Goal: Check status: Check status

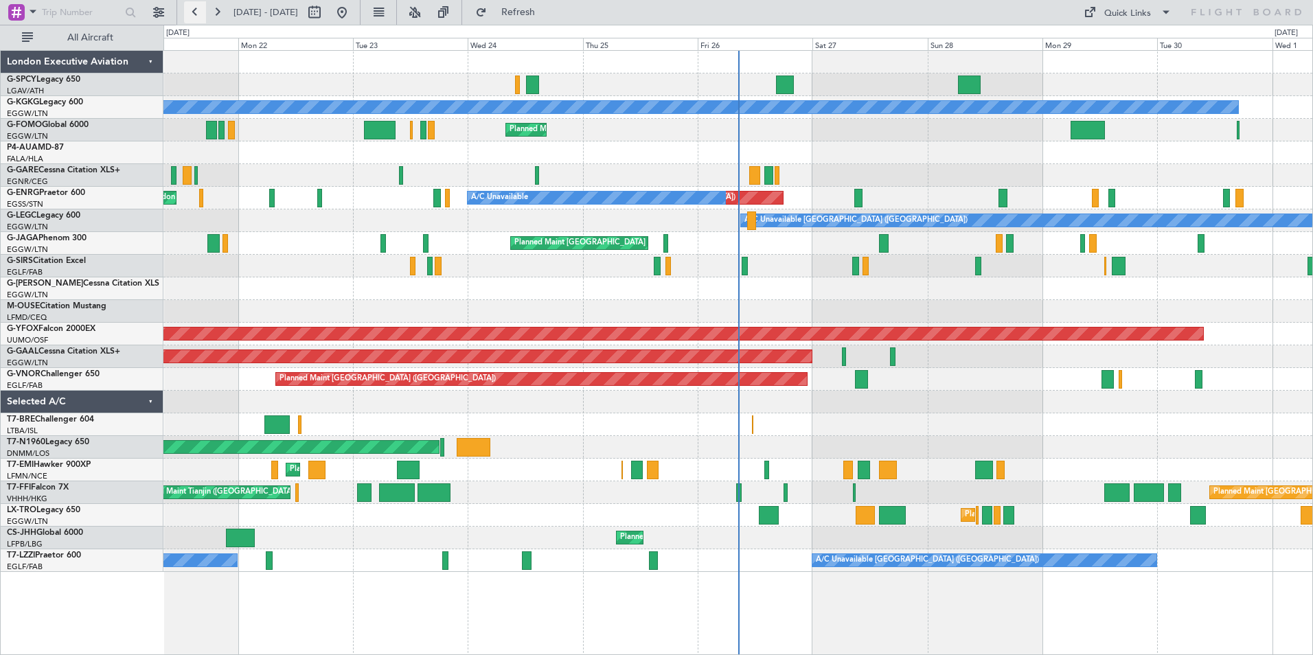
click at [198, 11] on button at bounding box center [195, 12] width 22 height 22
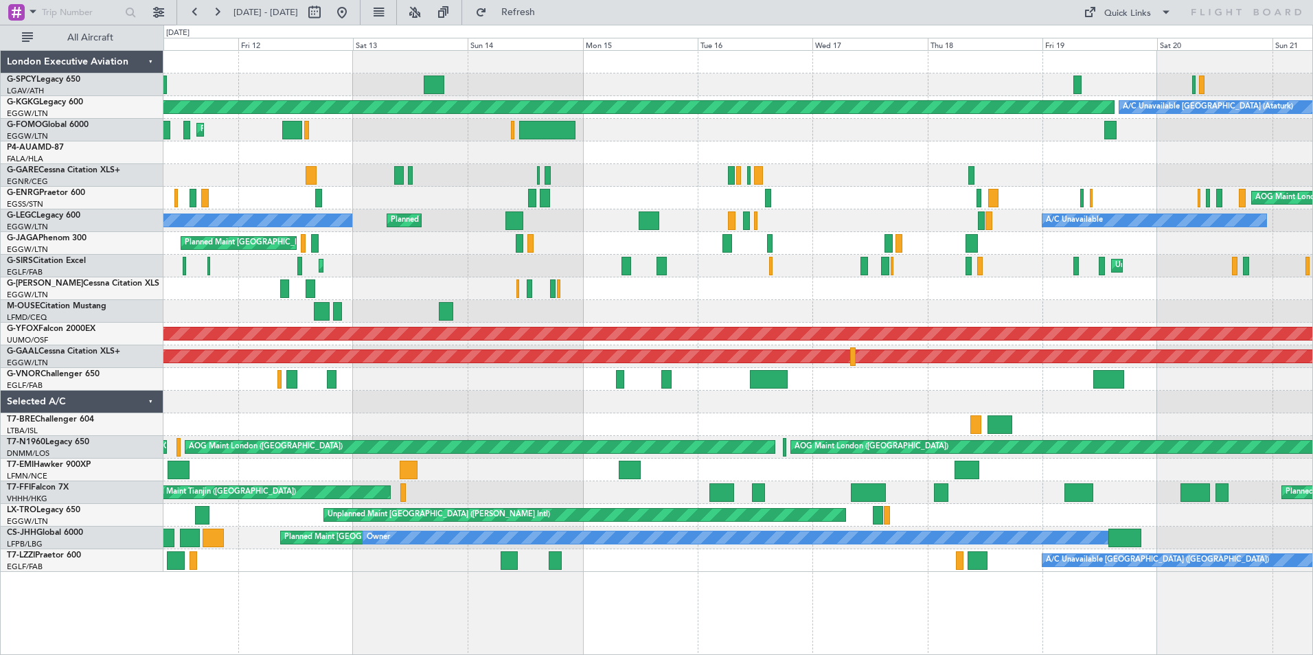
drag, startPoint x: 217, startPoint y: 13, endPoint x: 212, endPoint y: 23, distance: 11.4
click at [217, 13] on button at bounding box center [217, 12] width 22 height 22
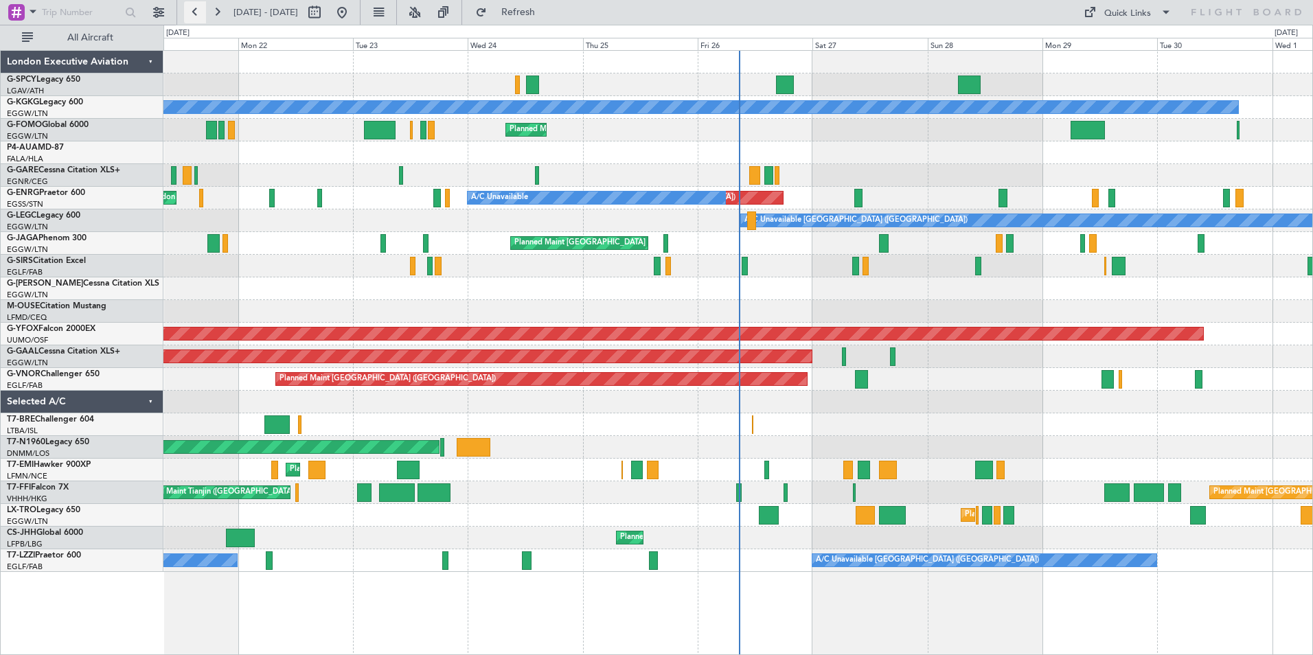
click at [196, 12] on button at bounding box center [195, 12] width 22 height 22
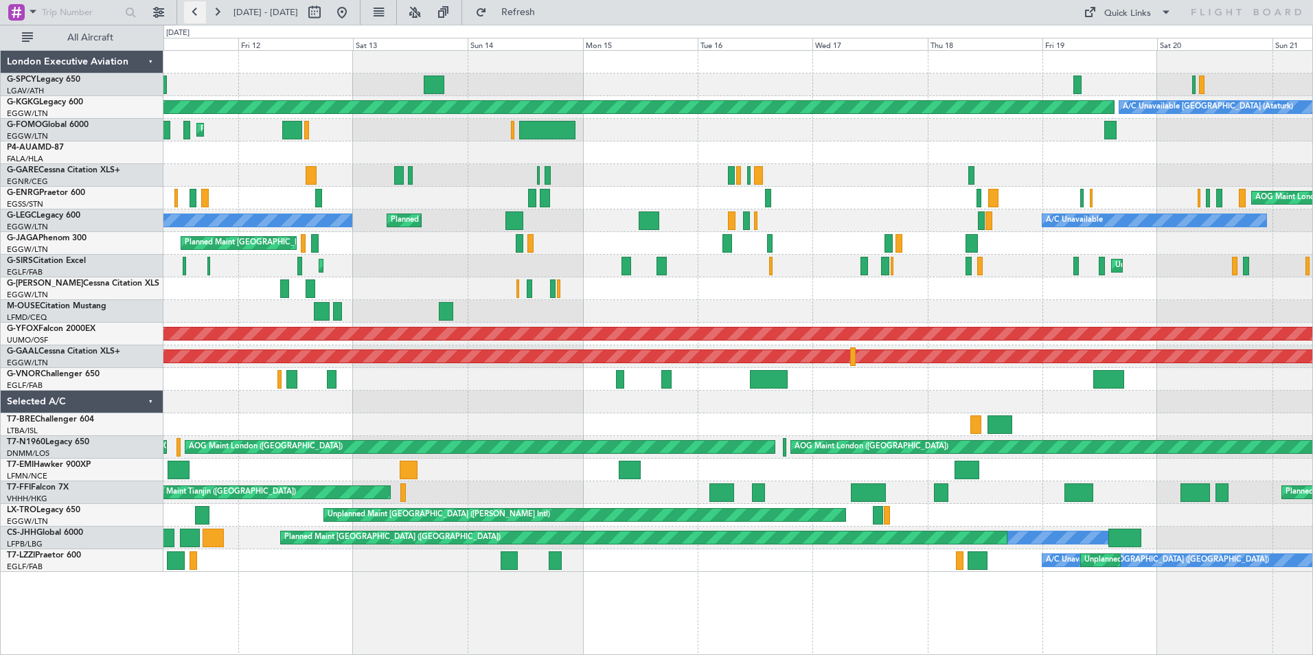
click at [196, 12] on button at bounding box center [195, 12] width 22 height 22
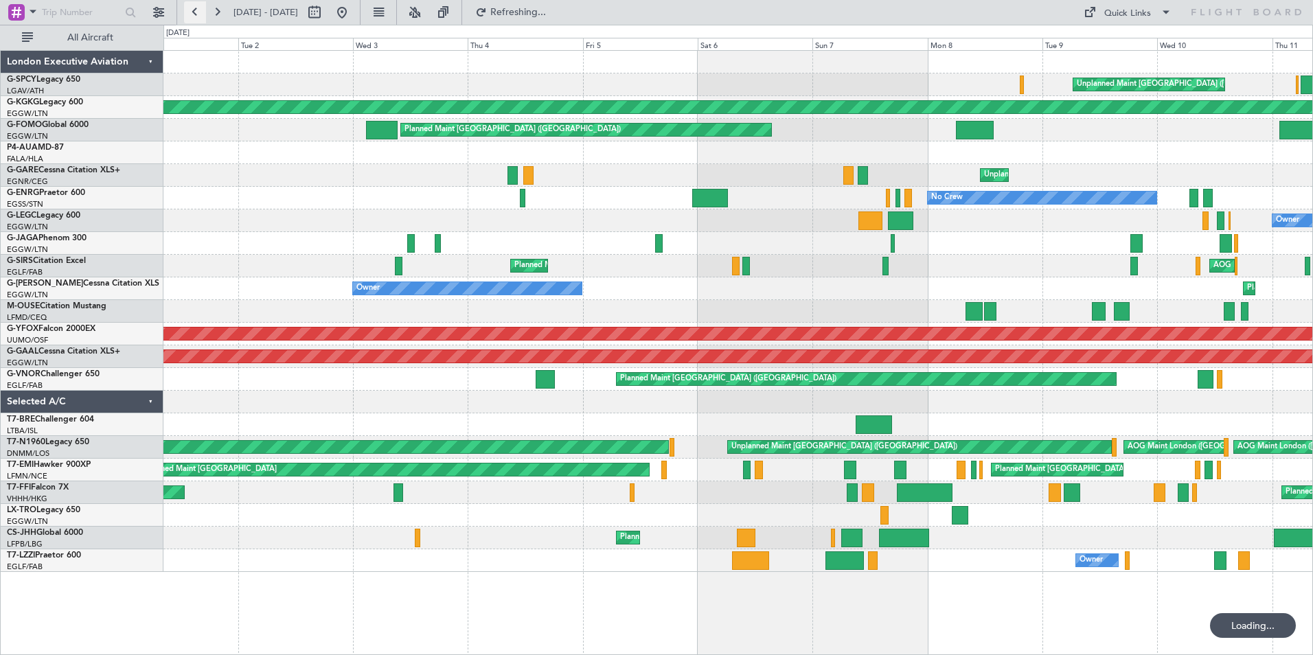
click at [196, 12] on button at bounding box center [195, 12] width 22 height 22
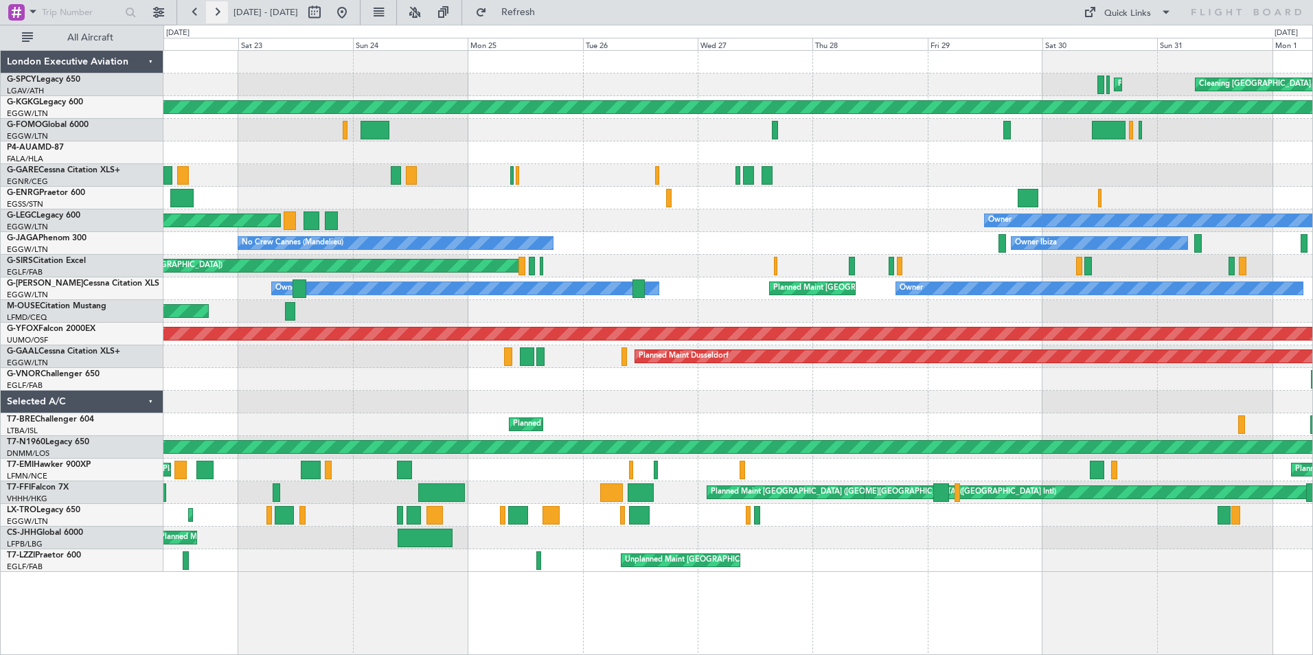
click at [219, 14] on button at bounding box center [217, 12] width 22 height 22
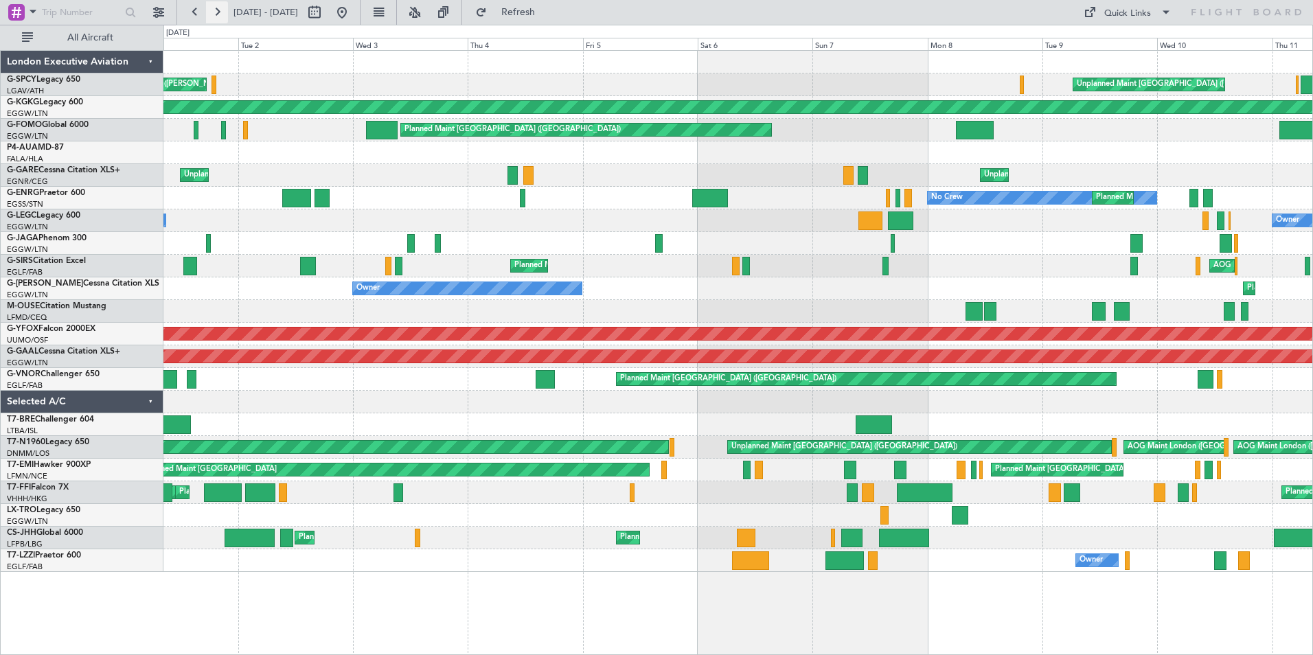
click at [221, 13] on button at bounding box center [217, 12] width 22 height 22
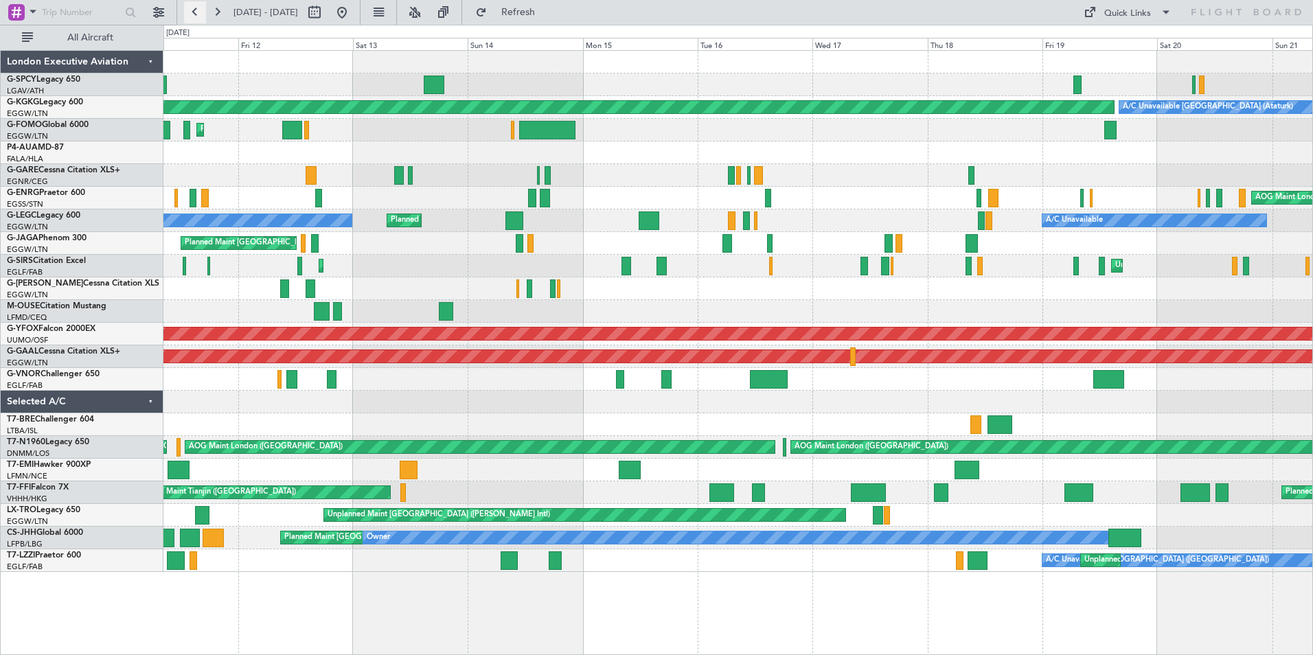
click at [194, 11] on button at bounding box center [195, 12] width 22 height 22
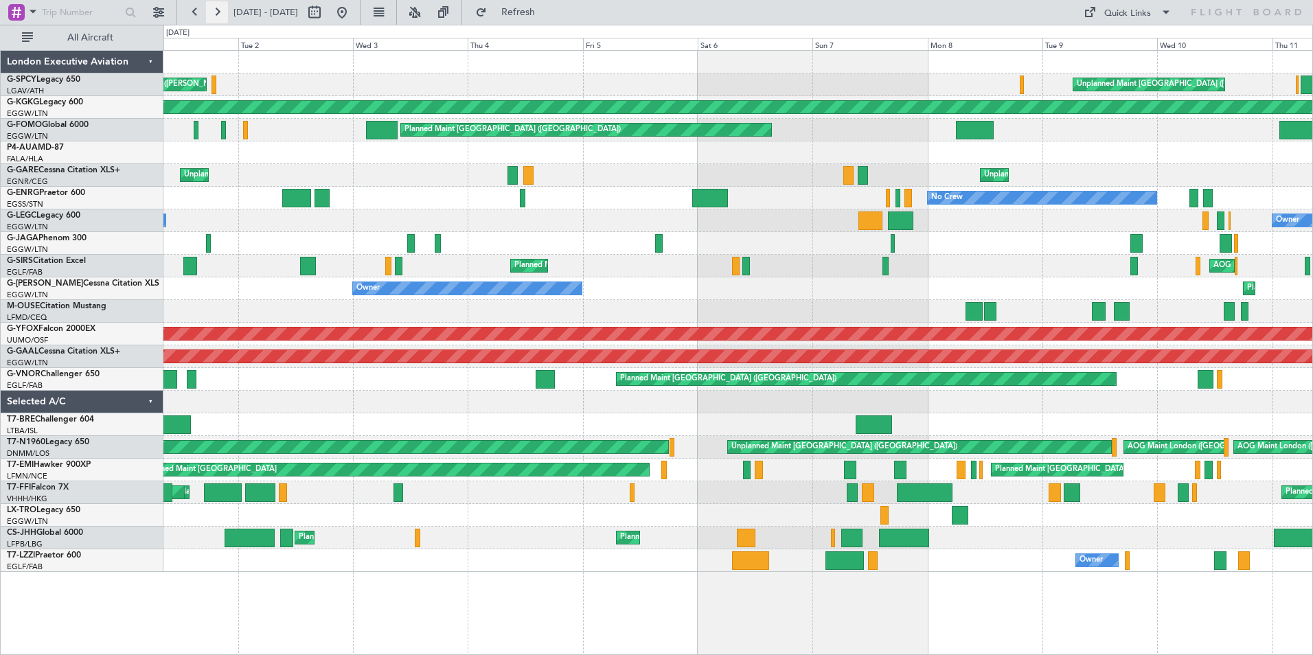
click at [217, 12] on button at bounding box center [217, 12] width 22 height 22
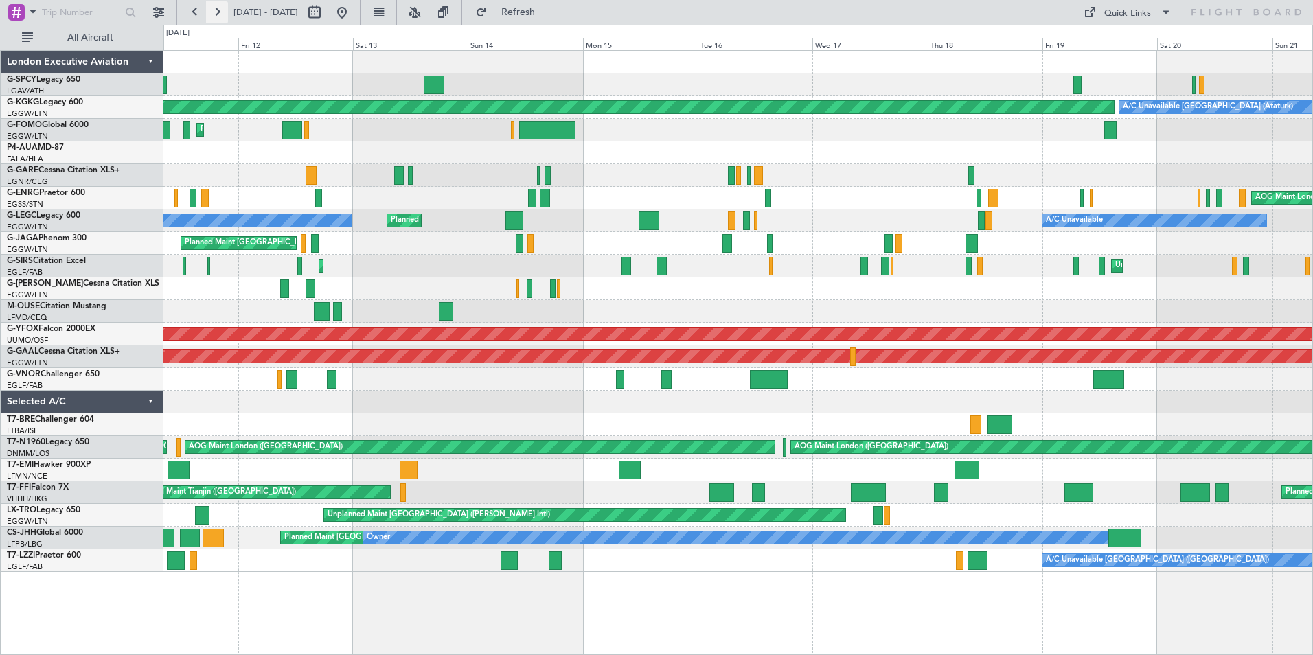
click at [221, 10] on button at bounding box center [217, 12] width 22 height 22
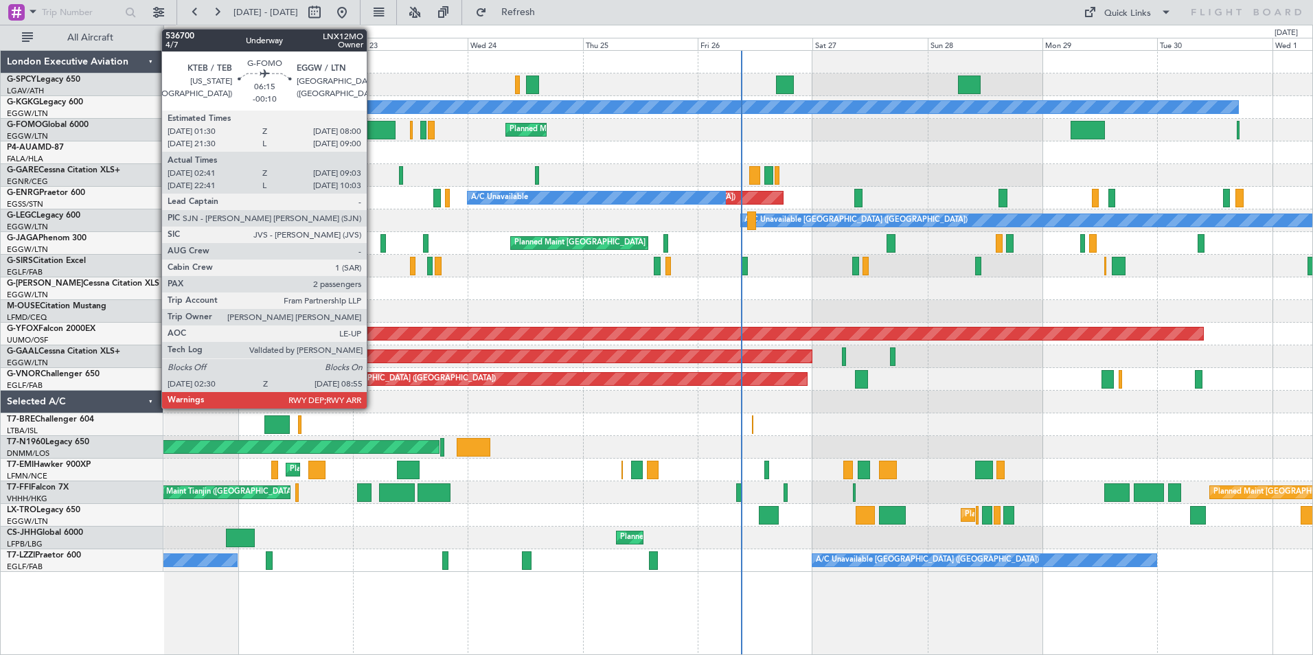
click at [373, 132] on div at bounding box center [379, 130] width 31 height 19
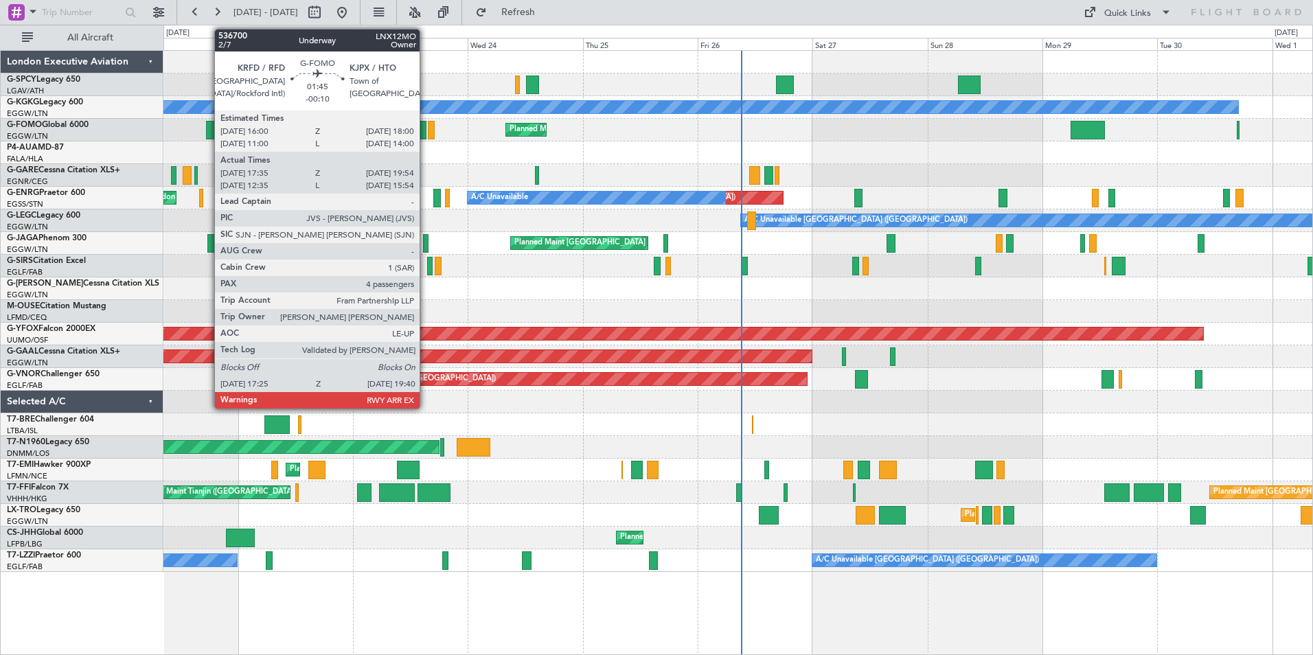
click at [207, 132] on div at bounding box center [211, 130] width 11 height 19
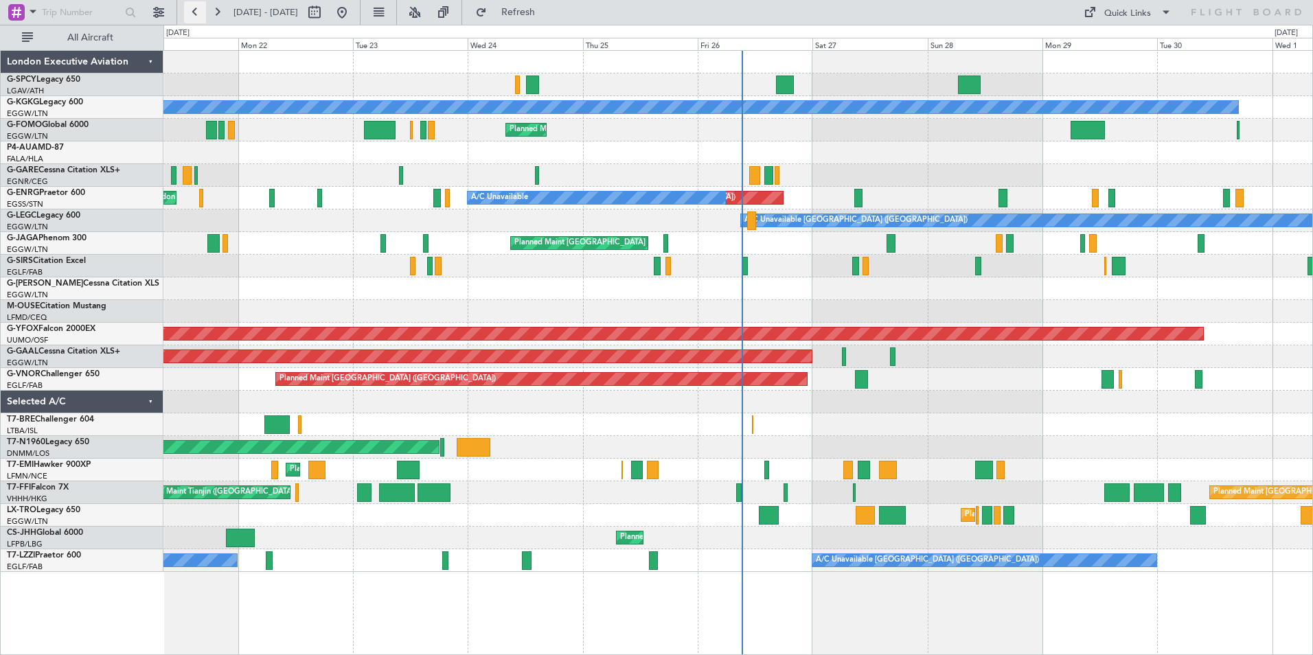
click at [192, 16] on button at bounding box center [195, 12] width 22 height 22
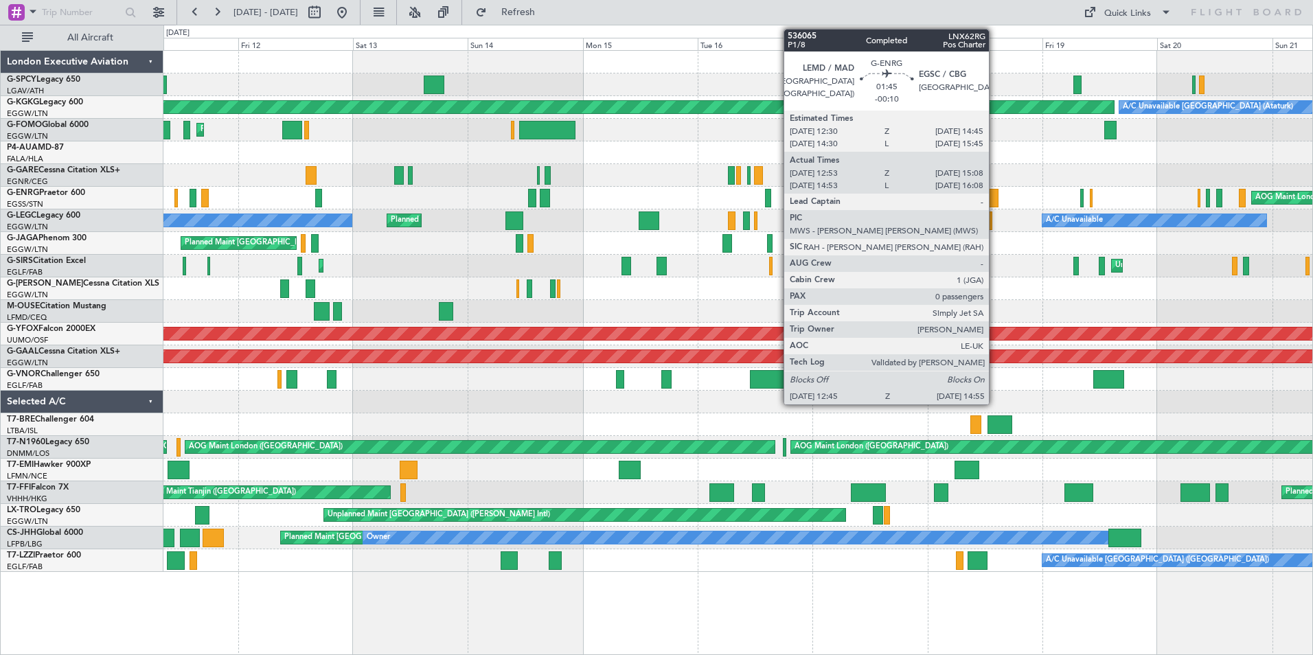
click at [995, 196] on div at bounding box center [993, 198] width 11 height 19
click at [991, 196] on div at bounding box center [993, 198] width 11 height 19
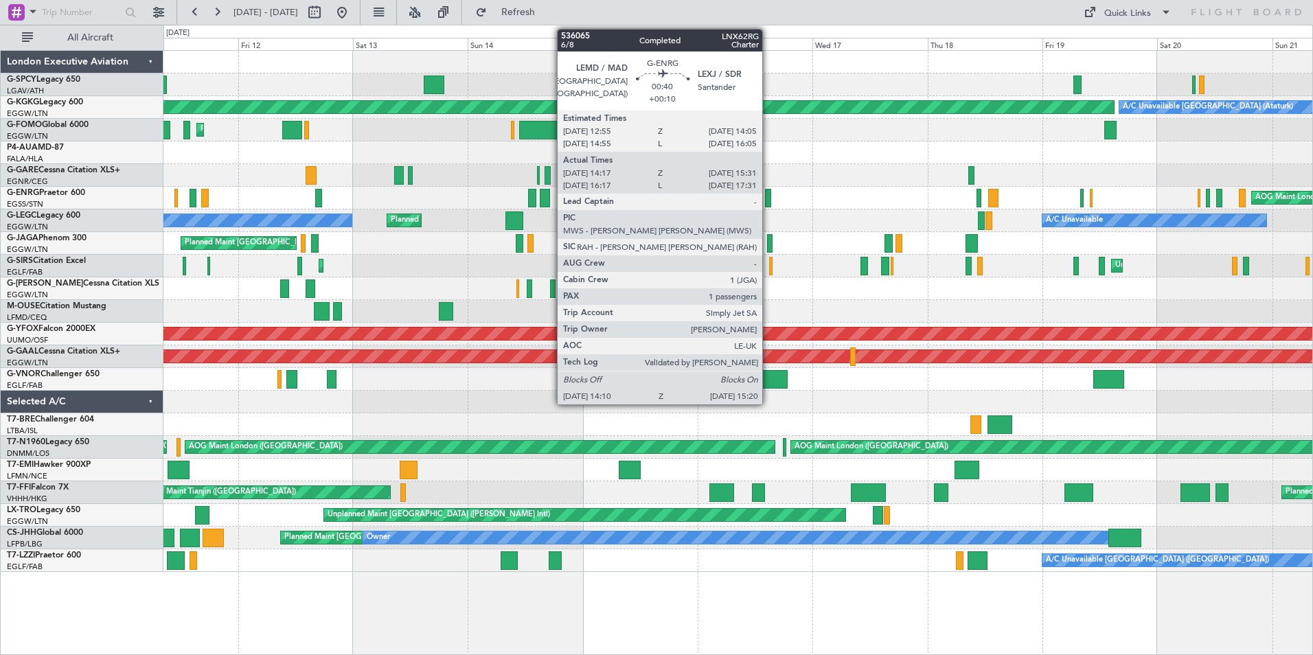
click at [769, 202] on div at bounding box center [768, 198] width 6 height 19
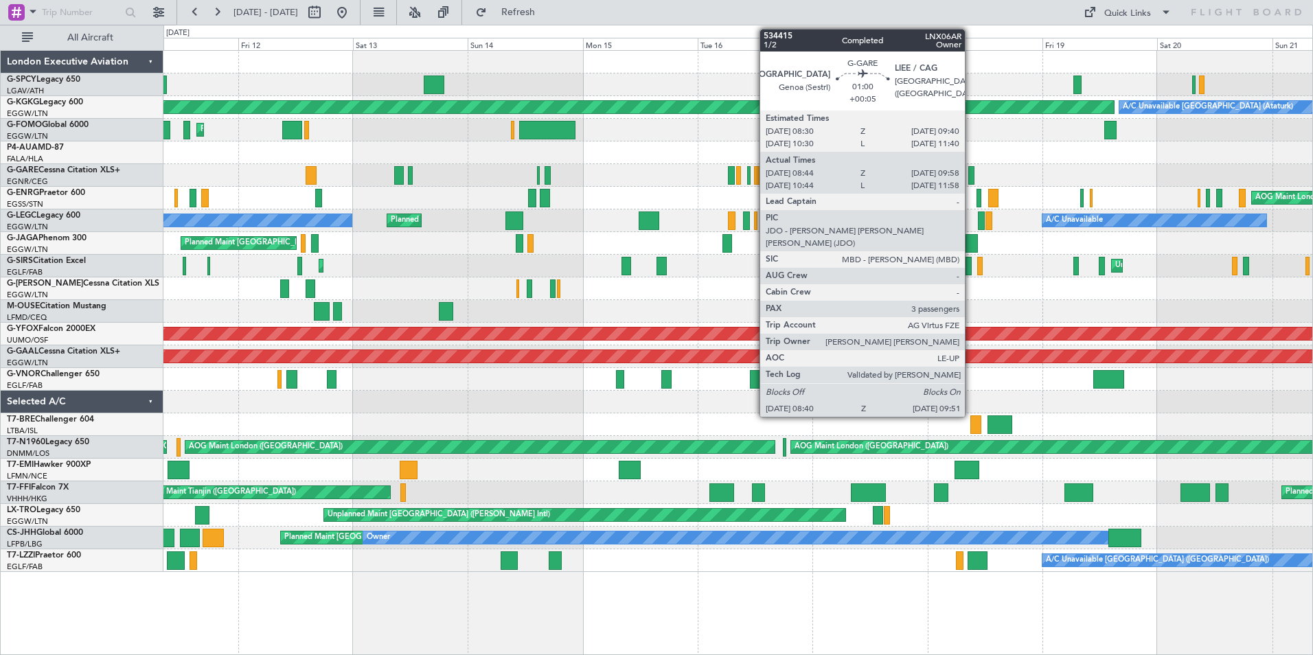
click at [971, 175] on div at bounding box center [971, 175] width 6 height 19
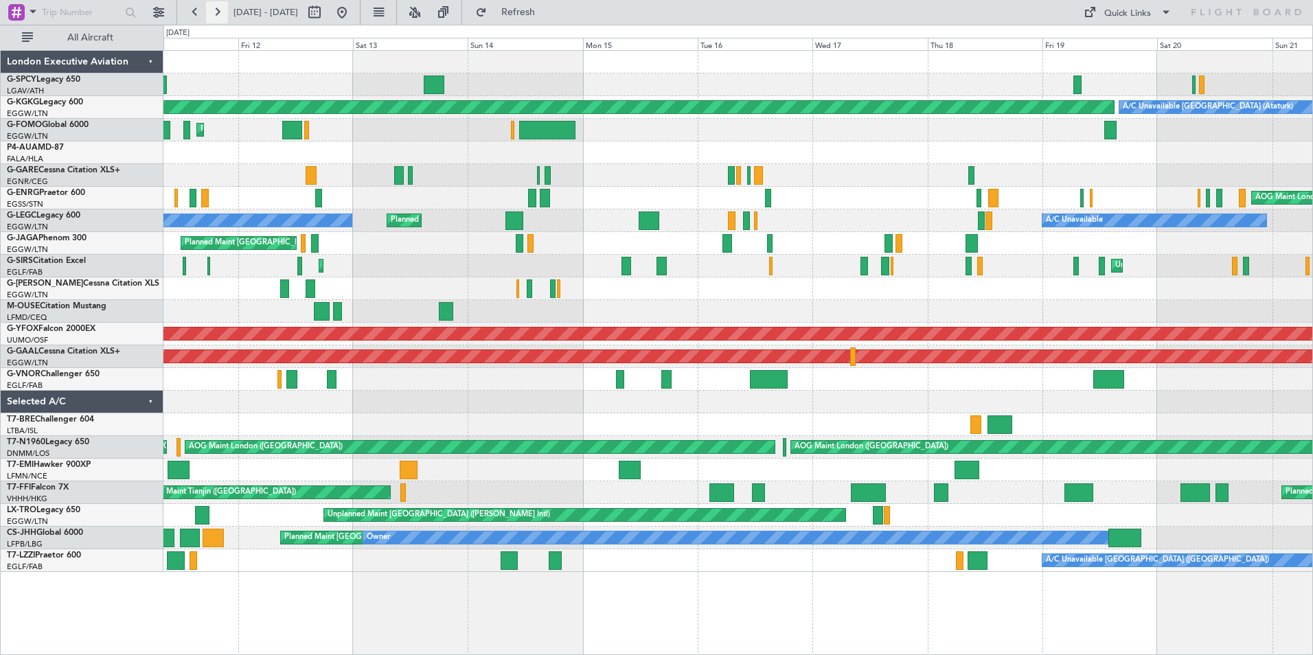
click at [219, 14] on button at bounding box center [217, 12] width 22 height 22
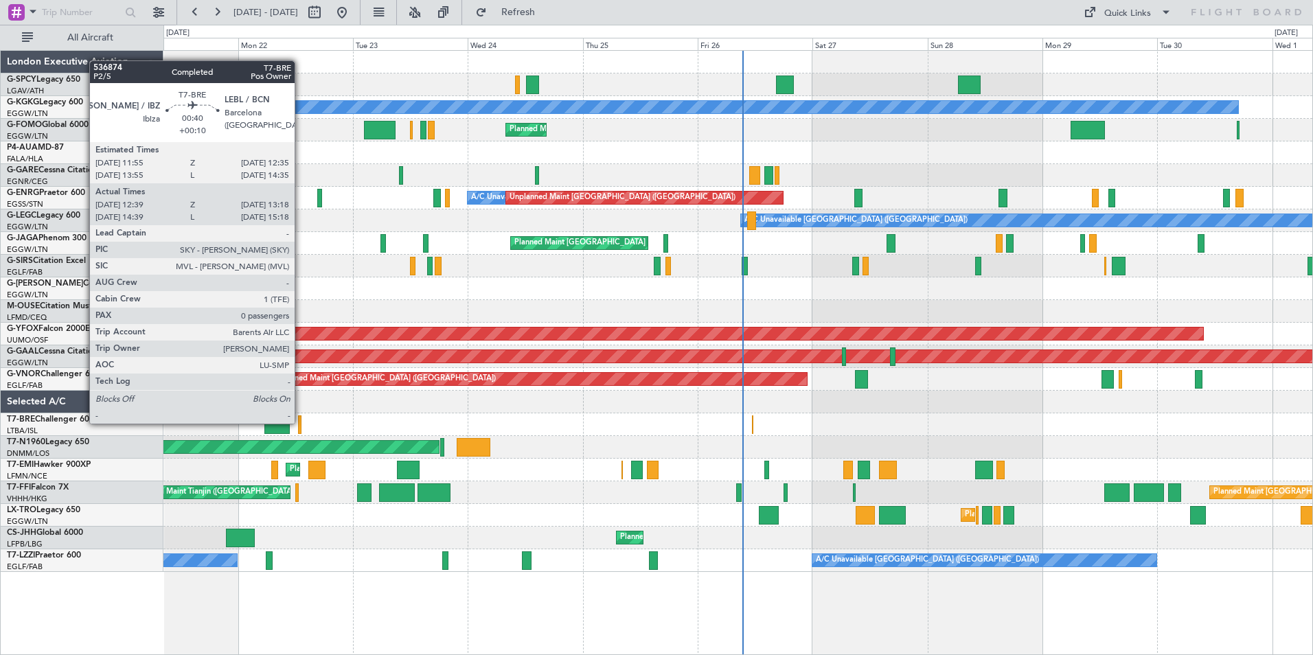
click at [301, 422] on div at bounding box center [299, 425] width 3 height 19
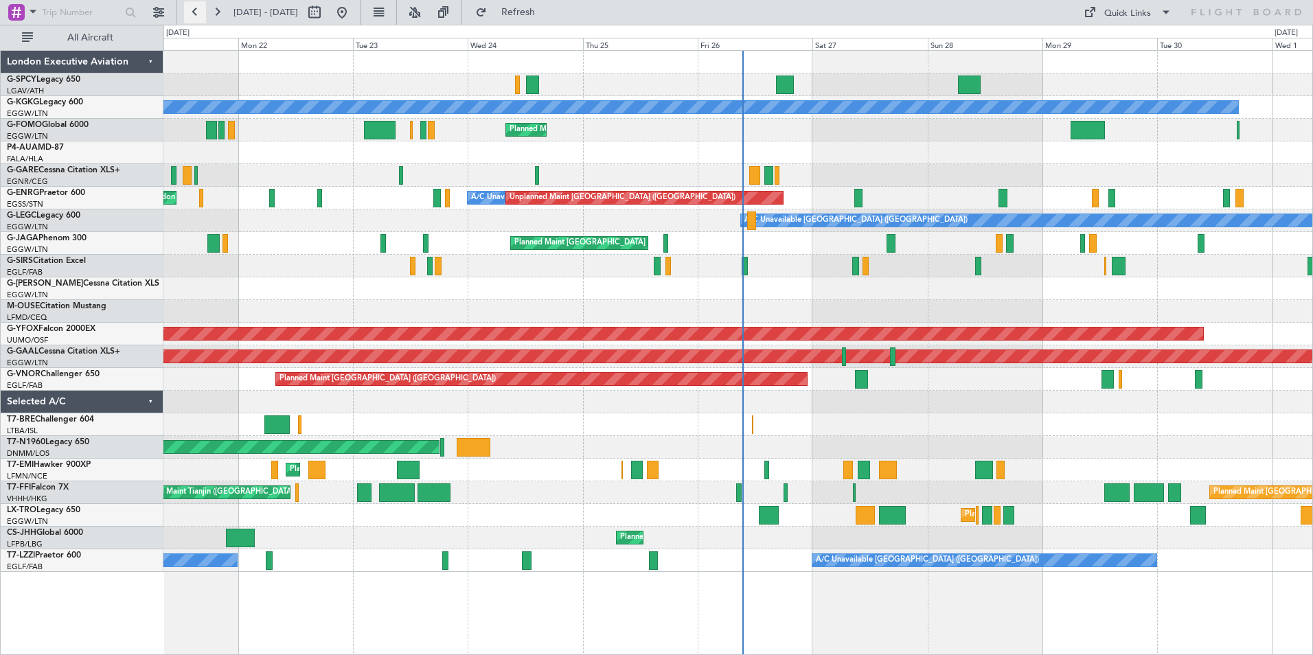
click at [194, 12] on button at bounding box center [195, 12] width 22 height 22
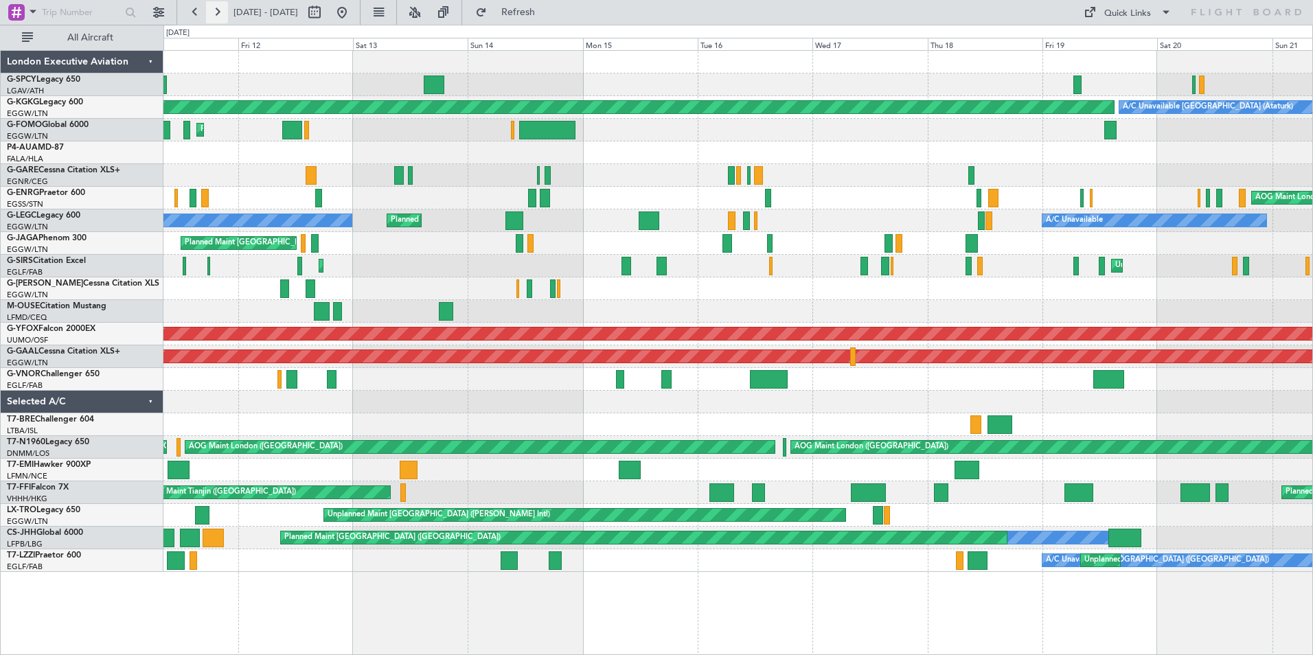
click at [216, 12] on button at bounding box center [217, 12] width 22 height 22
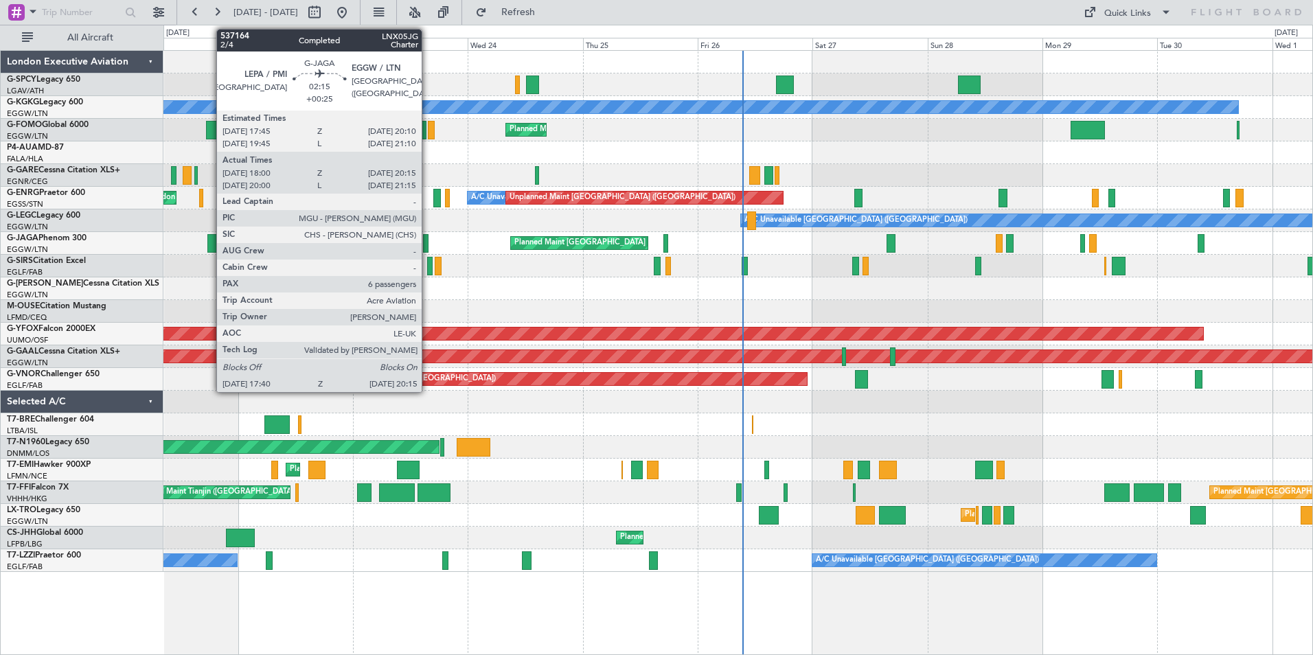
click at [209, 239] on div at bounding box center [213, 243] width 13 height 19
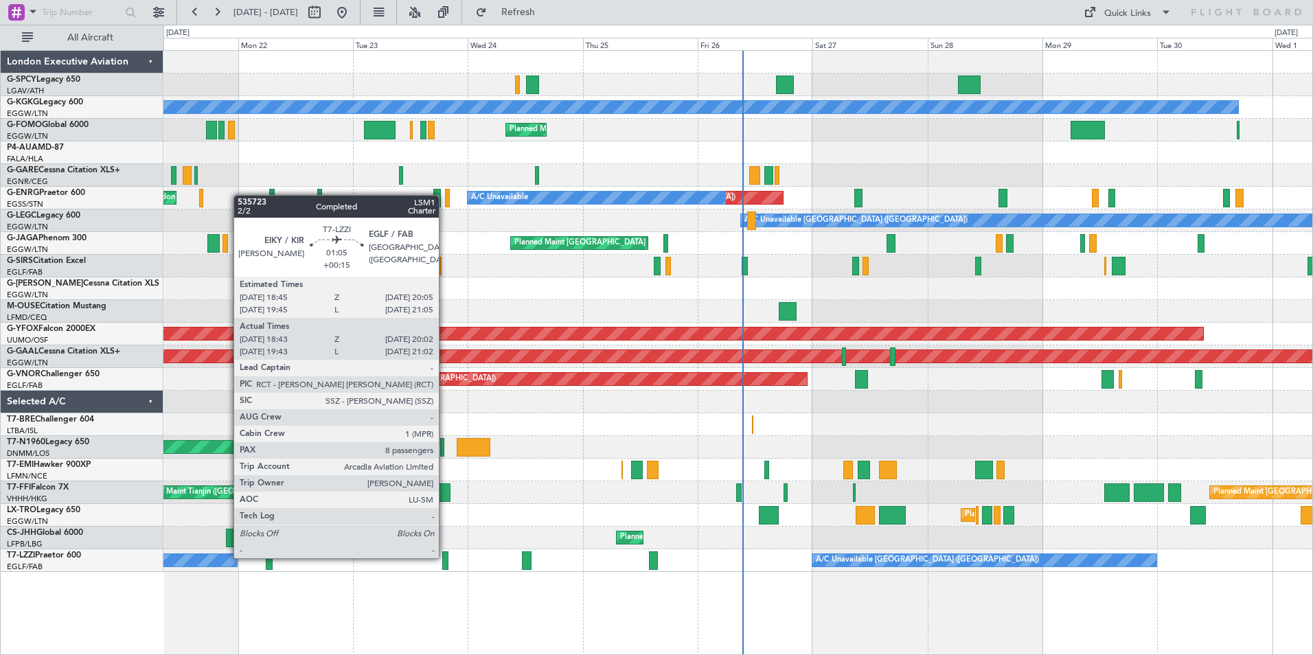
click at [445, 557] on div at bounding box center [445, 560] width 7 height 19
